Goal: Find specific page/section: Find specific page/section

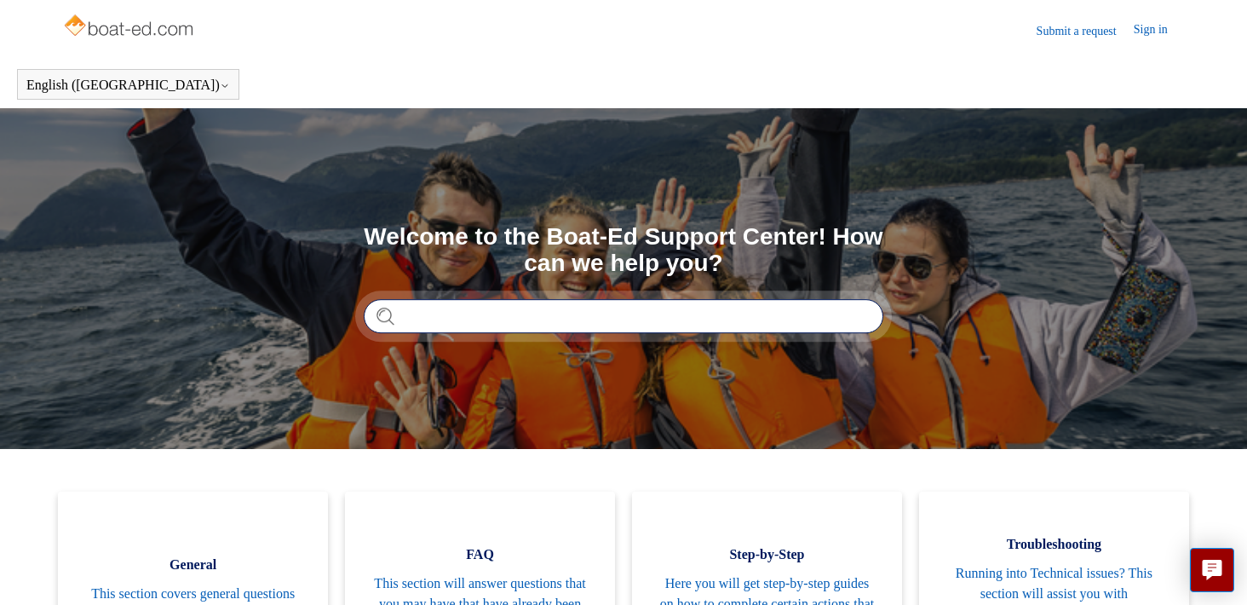
click at [670, 312] on input "Search" at bounding box center [623, 316] width 519 height 34
type input "**********"
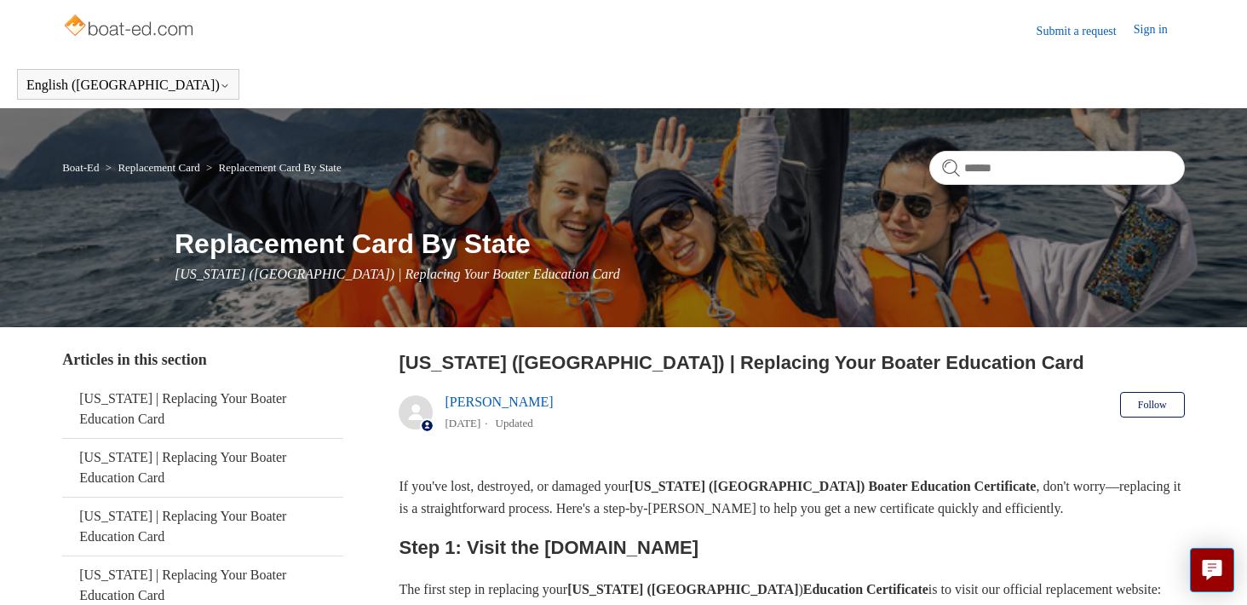
click at [1158, 29] on link "Sign in" at bounding box center [1158, 30] width 51 height 20
